Goal: Task Accomplishment & Management: Manage account settings

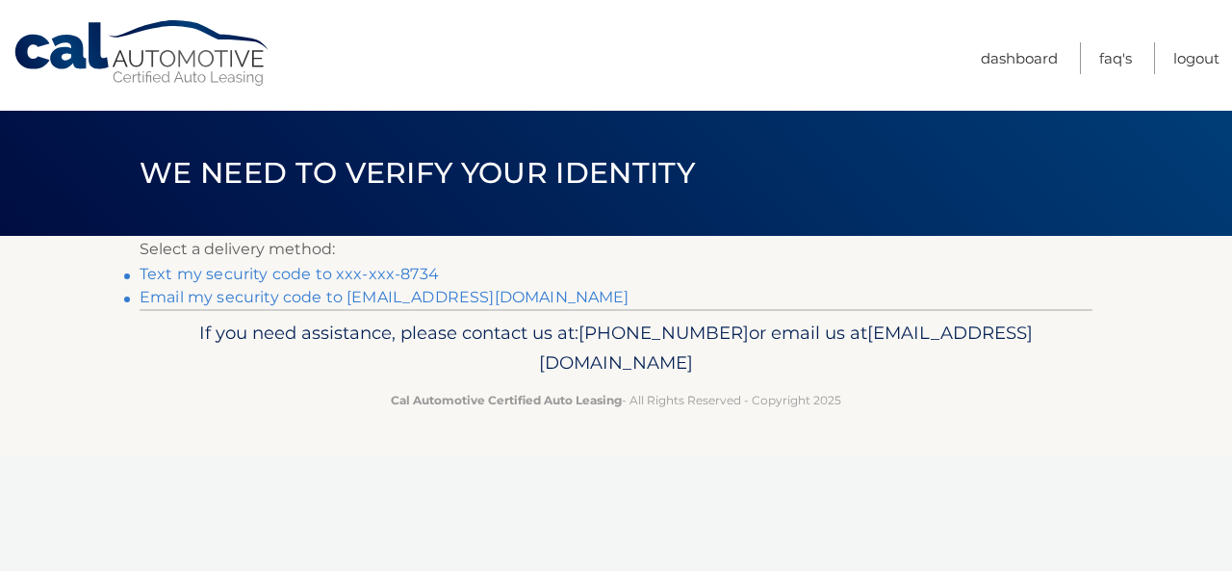
click at [389, 271] on link "Text my security code to xxx-xxx-8734" at bounding box center [289, 274] width 299 height 18
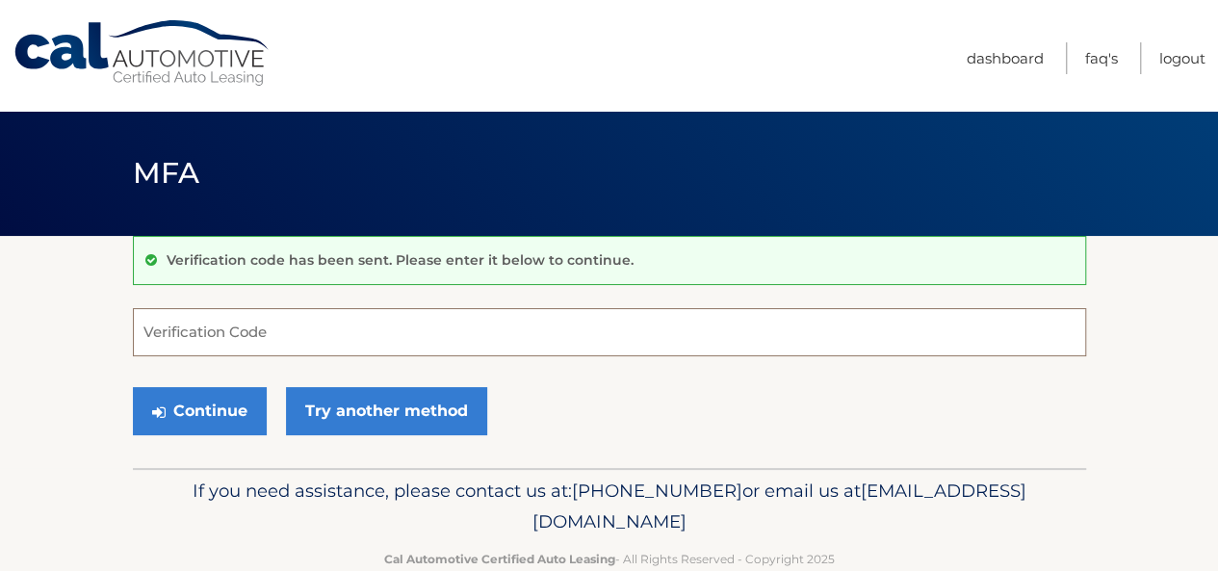
click at [755, 317] on input "Verification Code" at bounding box center [609, 332] width 953 height 48
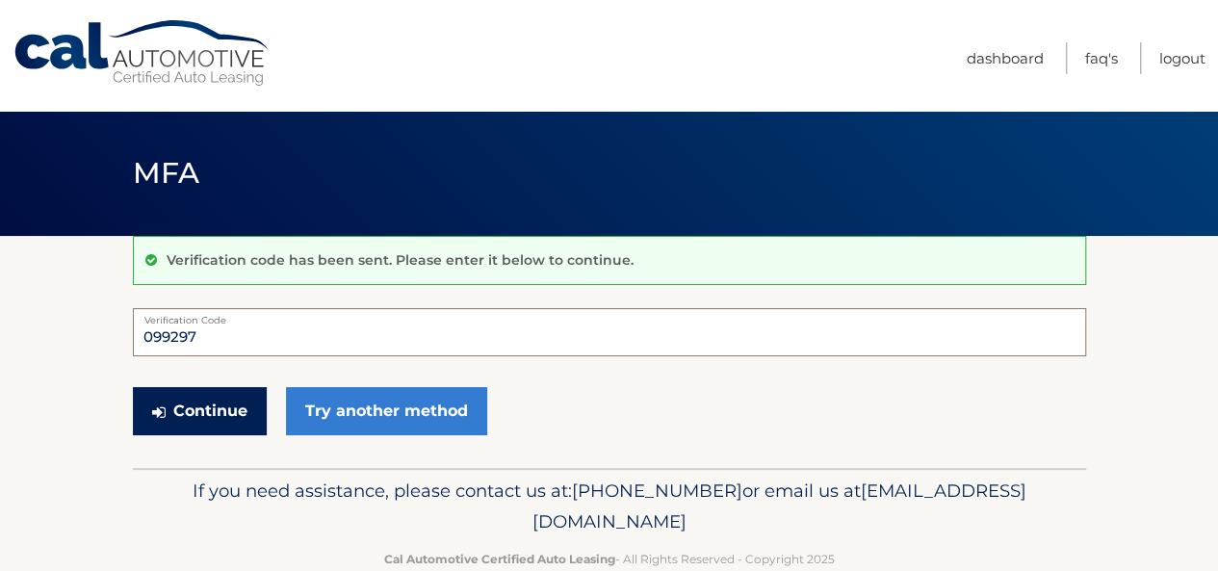
type input "099297"
click at [212, 409] on button "Continue" at bounding box center [200, 411] width 134 height 48
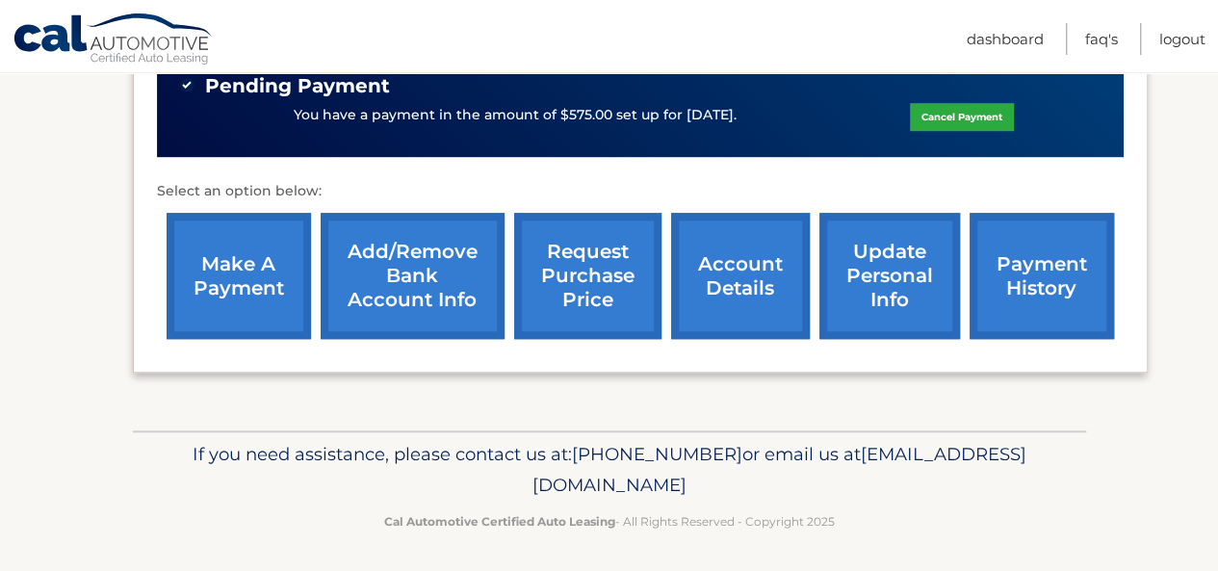
scroll to position [650, 0]
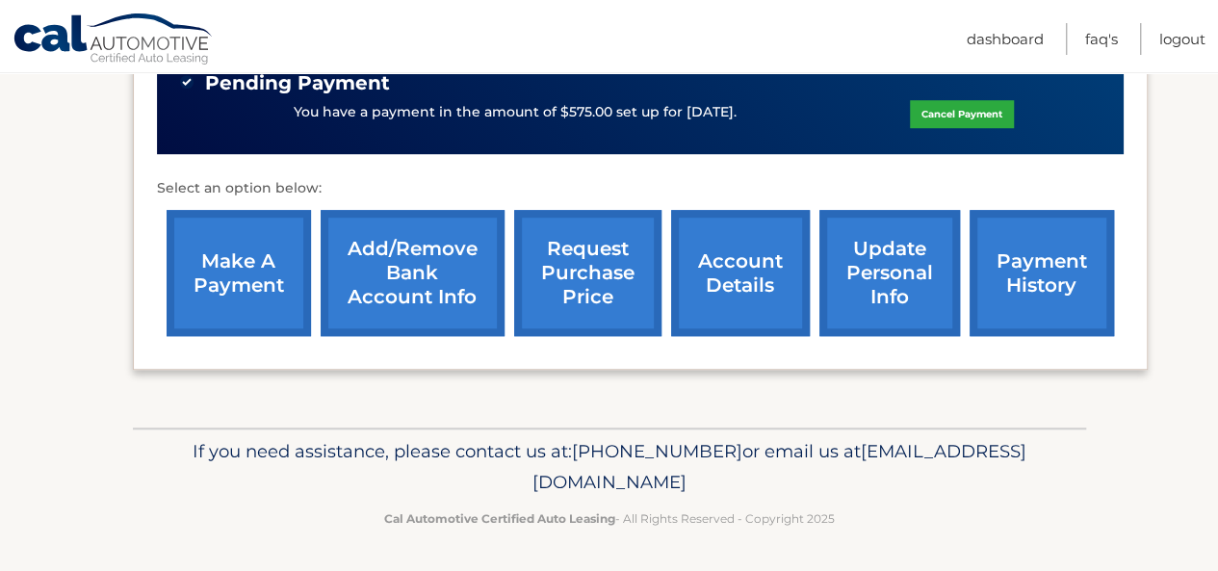
click at [433, 284] on link "Add/Remove bank account info" at bounding box center [413, 273] width 184 height 126
